Goal: Check status: Check status

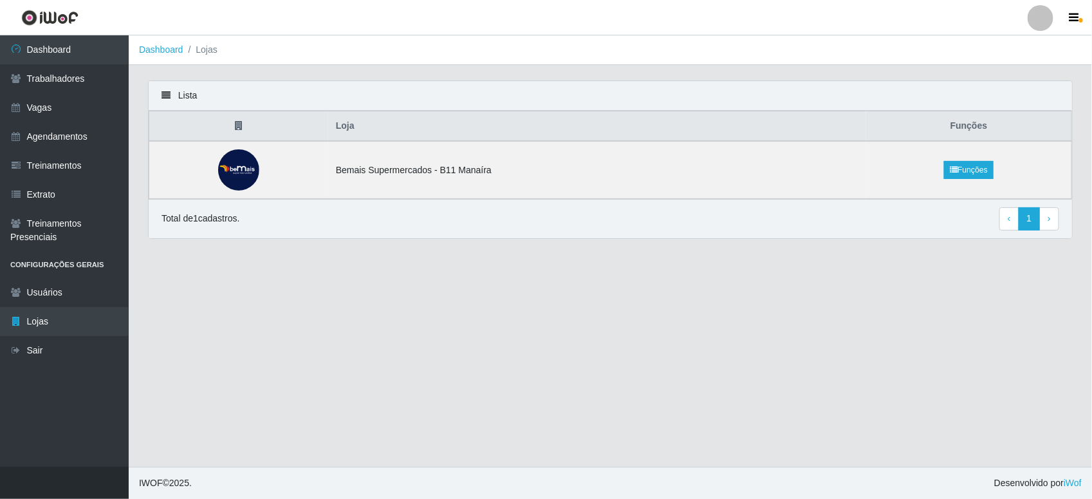
click at [82, 34] on link at bounding box center [50, 17] width 100 height 35
click at [101, 51] on link "Dashboard" at bounding box center [64, 49] width 129 height 29
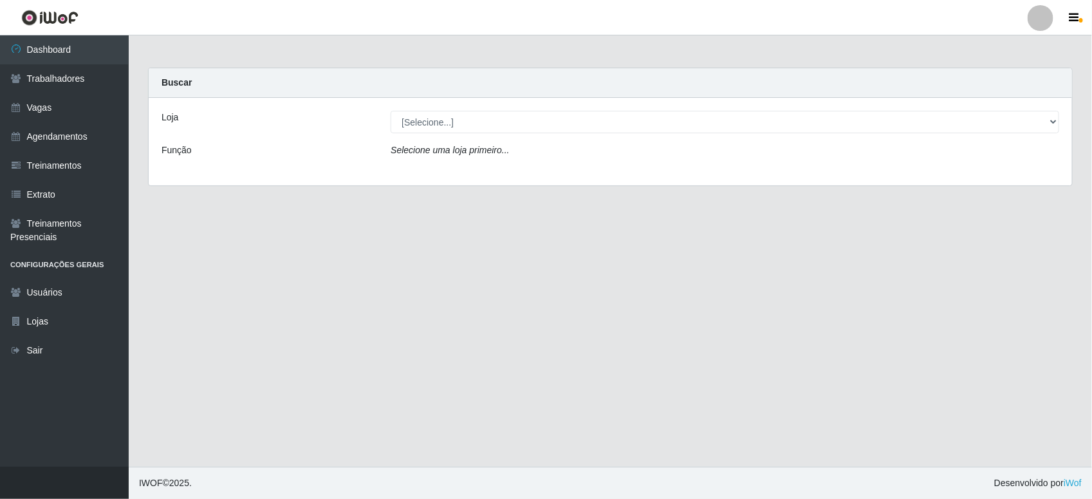
drag, startPoint x: 719, startPoint y: 117, endPoint x: 725, endPoint y: 119, distance: 6.7
click at [725, 118] on div "Loja [Selecione...] Bemais Supermercados - B11 Manaíra Função Selecione uma loj…" at bounding box center [611, 142] width 924 height 88
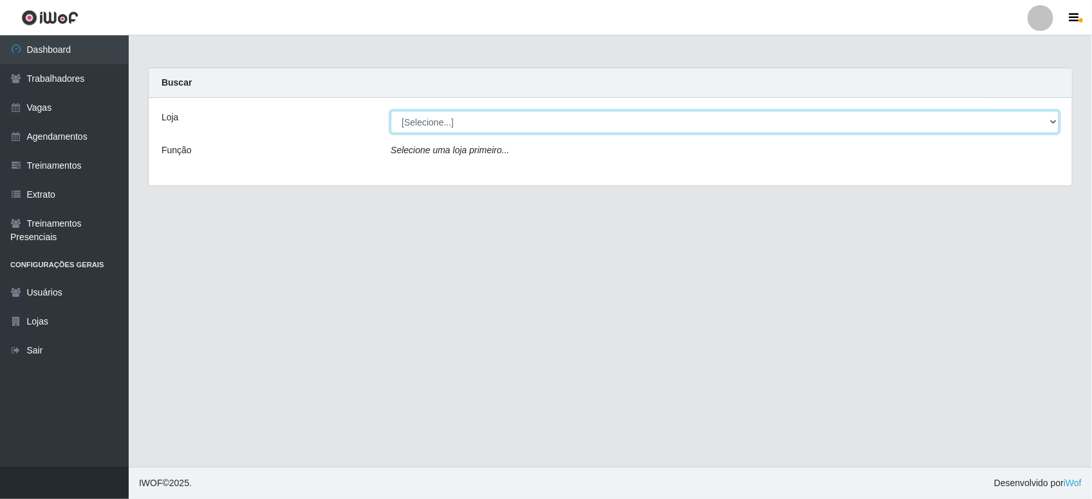
click at [739, 122] on select "[Selecione...] Bemais Supermercados - B11 Manaíra" at bounding box center [725, 122] width 669 height 23
select select "409"
click at [391, 111] on select "[Selecione...] Bemais Supermercados - B11 Manaíra" at bounding box center [725, 122] width 669 height 23
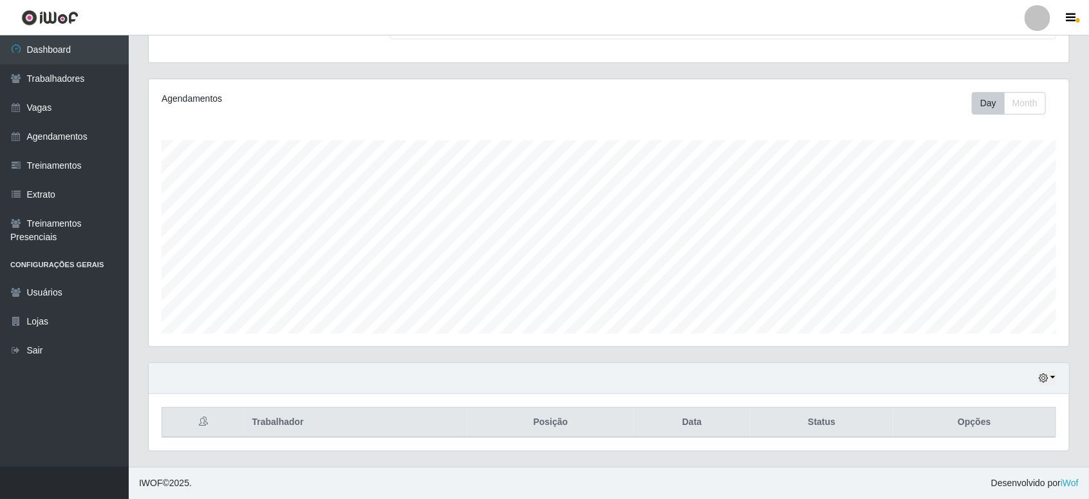
scroll to position [268, 921]
click at [1050, 367] on div "Hoje 1 dia 3 dias 1 Semana Não encerrados" at bounding box center [609, 378] width 921 height 31
click at [1047, 368] on div "Hoje 1 dia 3 dias 1 Semana Não encerrados" at bounding box center [609, 378] width 921 height 31
click at [1053, 377] on button "button" at bounding box center [1047, 378] width 18 height 15
click at [1032, 332] on button "1 Semana" at bounding box center [1004, 329] width 102 height 27
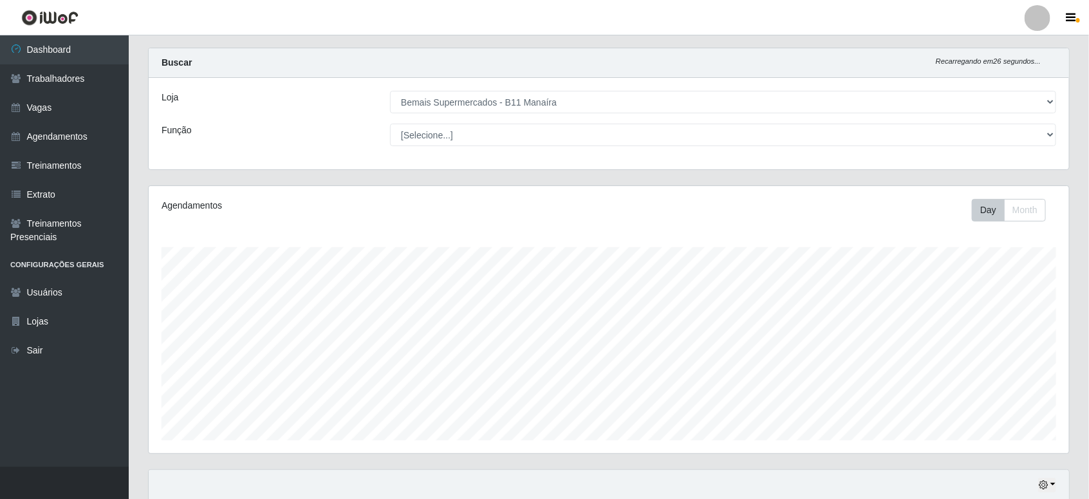
scroll to position [0, 0]
